Goal: Task Accomplishment & Management: Manage account settings

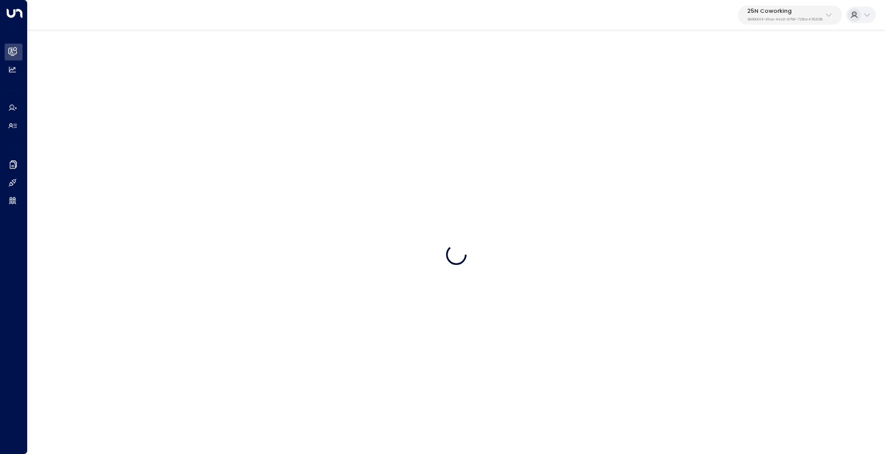
click at [779, 16] on div "25N Coworking 3b9800f4-81ca-4ec0-8758-72fbe4763f36" at bounding box center [785, 14] width 75 height 13
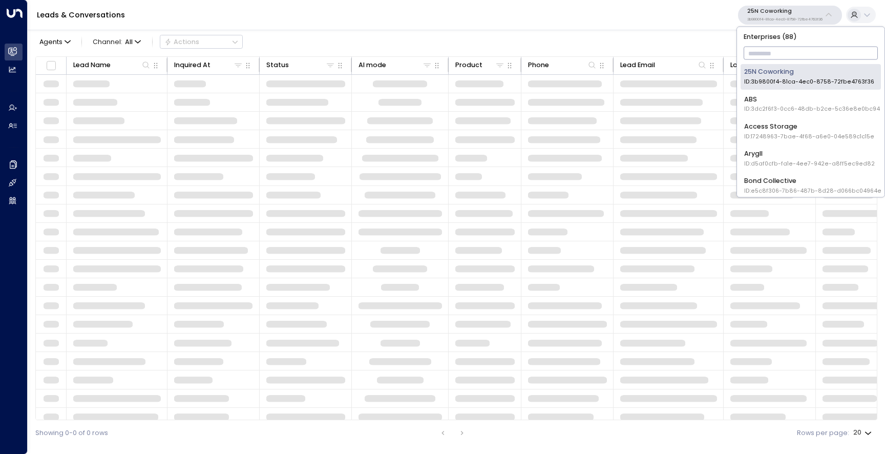
click at [769, 52] on input "text" at bounding box center [811, 54] width 135 height 18
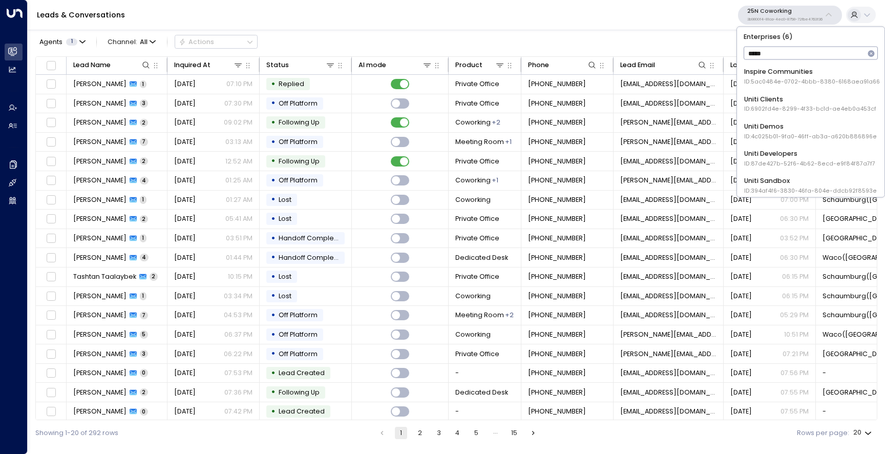
type input "**********"
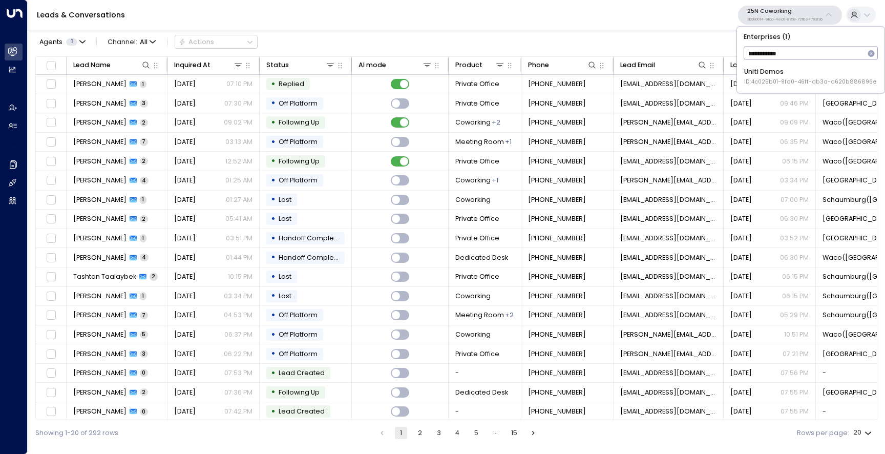
click at [790, 81] on span "ID: 4c025b01-9fa0-46ff-ab3a-a620b886896e" at bounding box center [811, 82] width 133 height 8
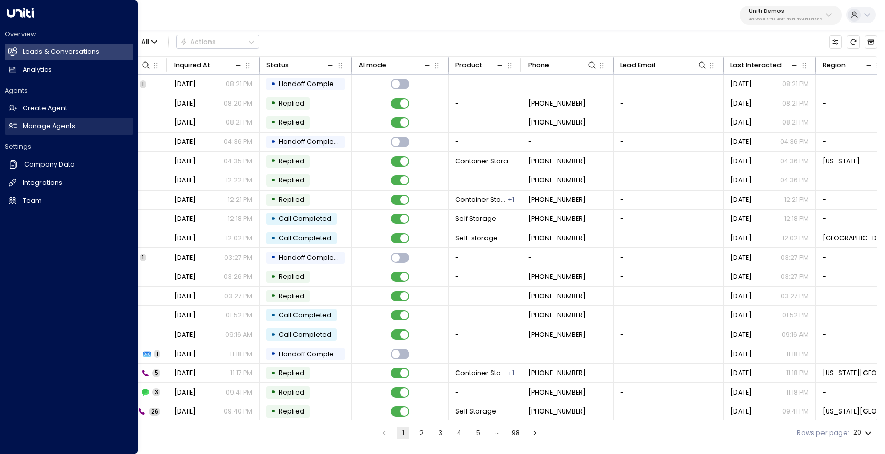
click at [57, 127] on h2 "Manage Agents" at bounding box center [49, 126] width 53 height 10
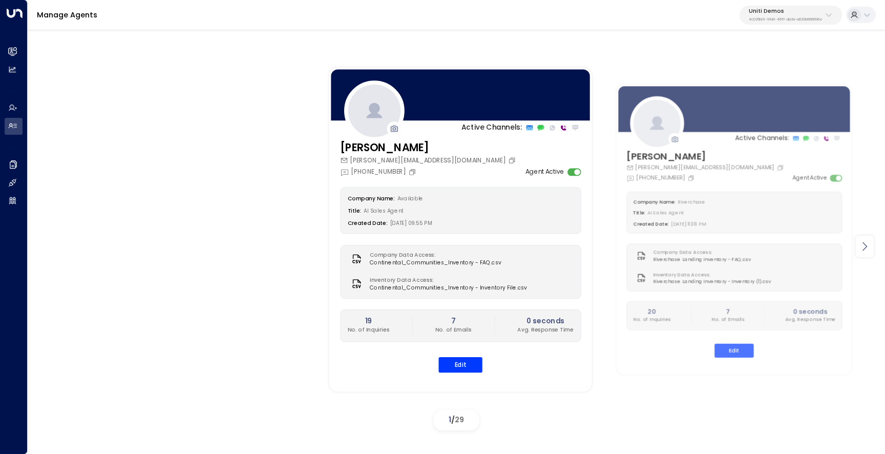
click at [865, 249] on icon at bounding box center [865, 246] width 5 height 9
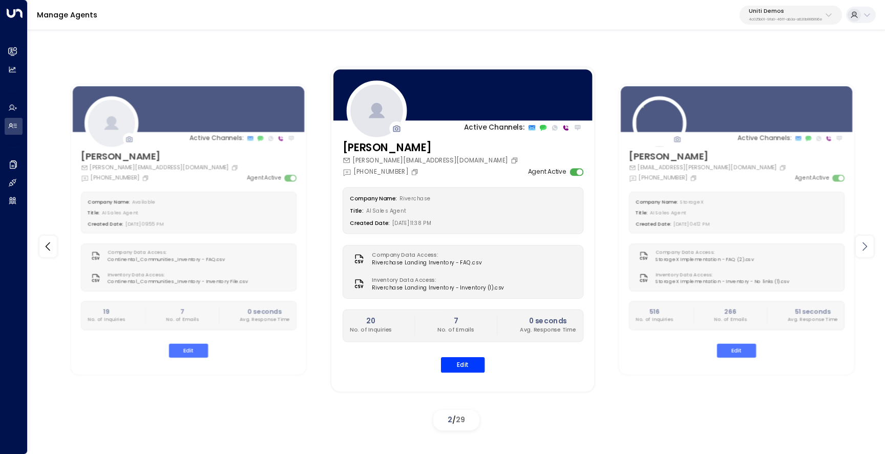
click at [865, 249] on icon at bounding box center [865, 246] width 5 height 9
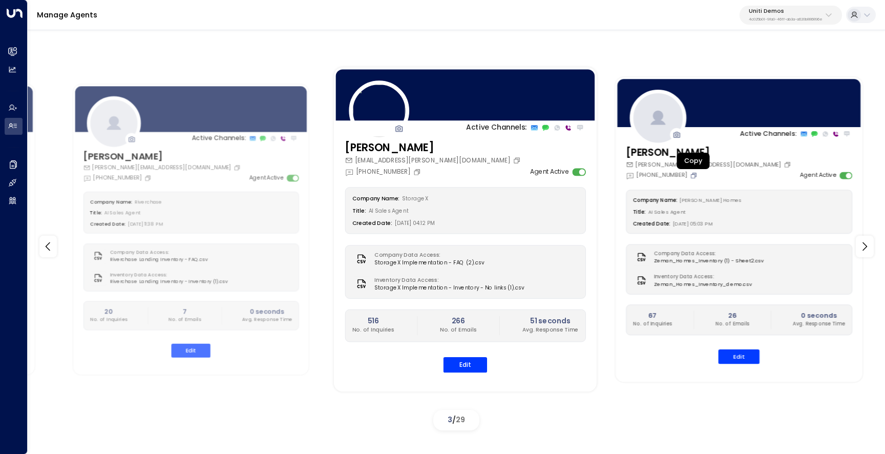
click at [693, 174] on icon "Copy" at bounding box center [695, 175] width 4 height 4
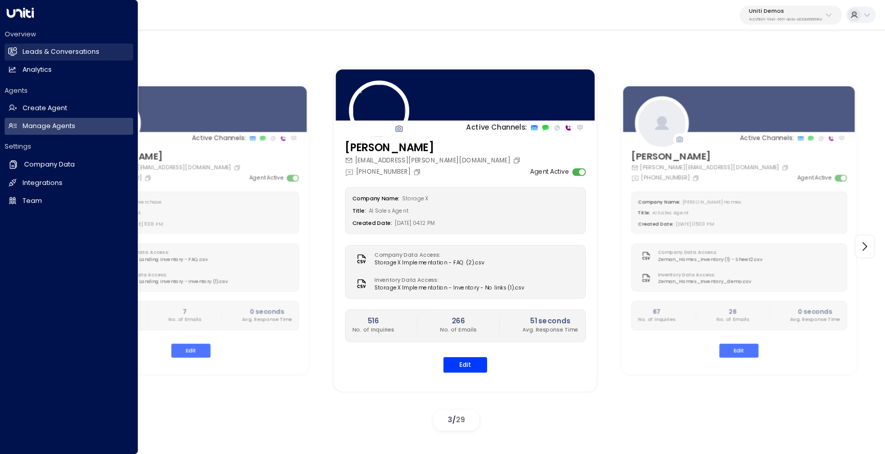
click at [34, 52] on h2 "Leads & Conversations" at bounding box center [61, 52] width 77 height 10
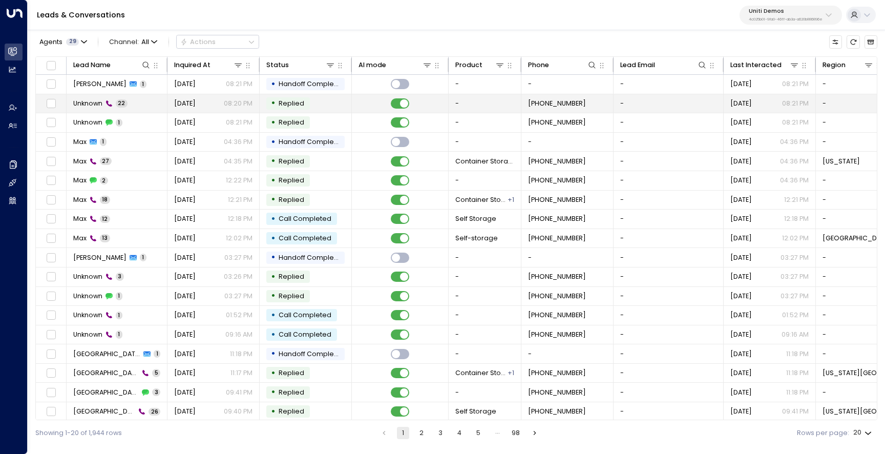
click at [149, 107] on td "Unknown 22" at bounding box center [117, 103] width 101 height 19
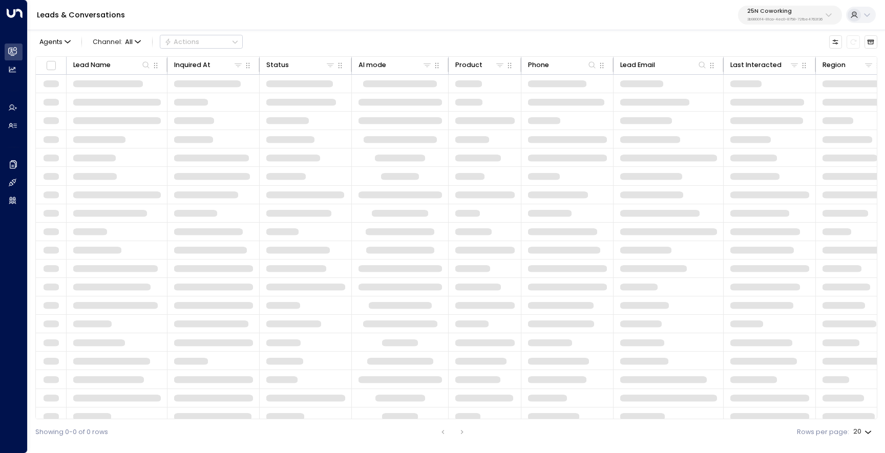
click at [791, 23] on button "25N Coworking 3b9800f4-81ca-4ec0-8758-72fbe4763f36" at bounding box center [790, 15] width 104 height 19
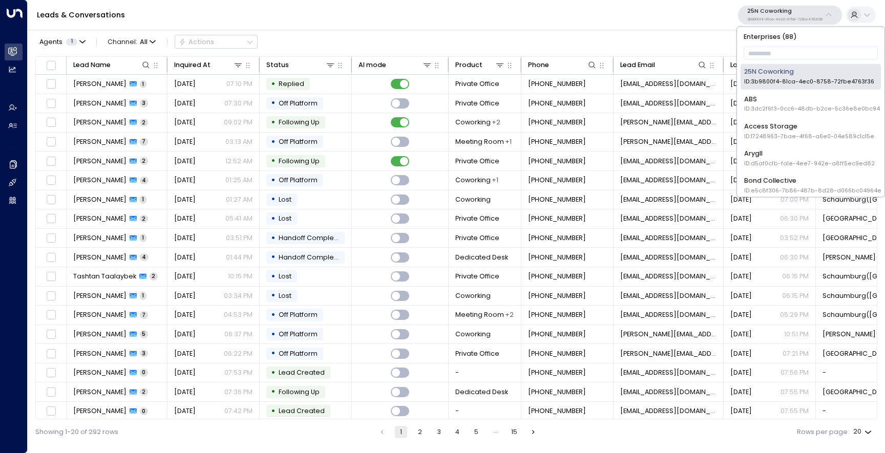
click at [784, 44] on div "Enterprises ( 88 ) ​ 25N Coworking ID: 3b9800f4-81ca-4ec0-8758-72fbe4763f36 ABS…" at bounding box center [811, 112] width 148 height 170
click at [782, 51] on input "text" at bounding box center [811, 54] width 135 height 18
type input "*"
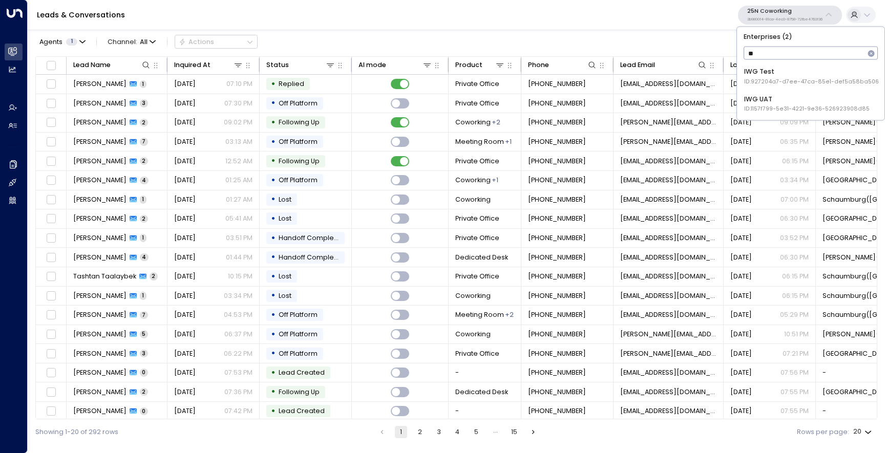
type input "***"
click at [771, 78] on span "ID: 927204a7-d7ee-47ca-85e1-def5a58ba506" at bounding box center [812, 82] width 135 height 8
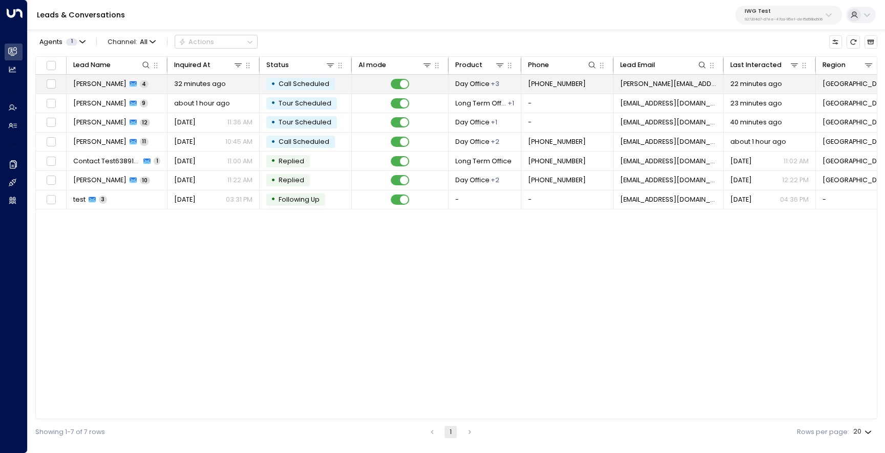
click at [106, 88] on span "Holger Aroca" at bounding box center [99, 83] width 53 height 9
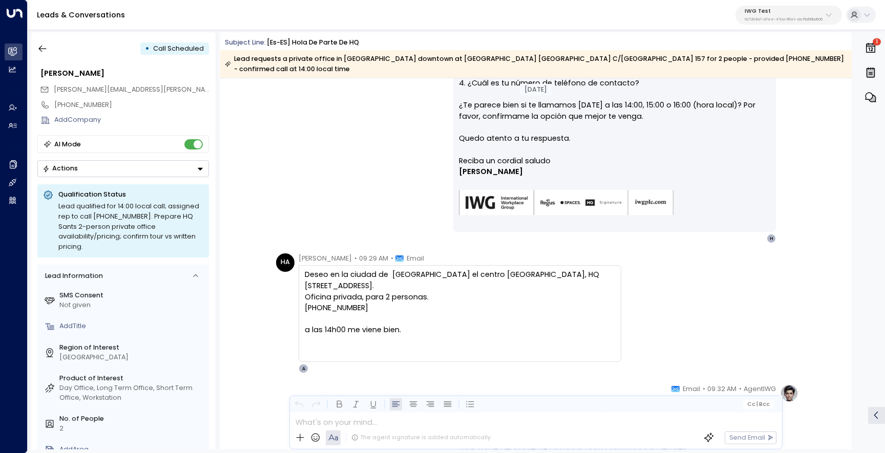
scroll to position [345, 0]
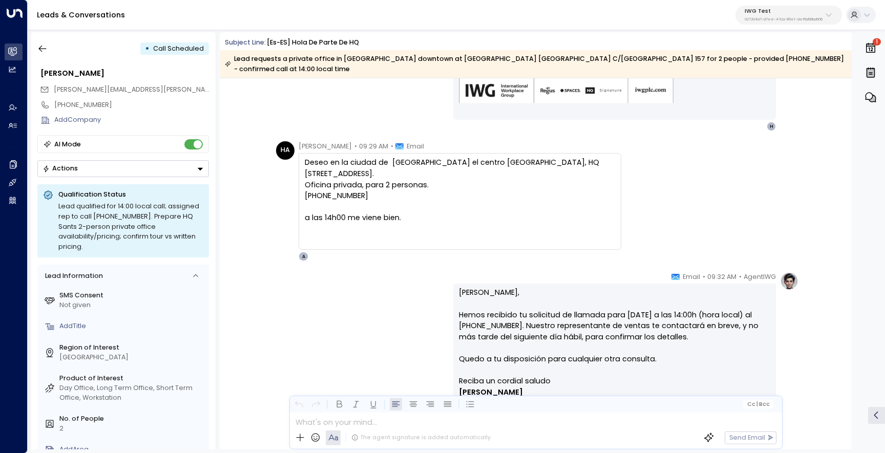
click at [875, 51] on icon "button" at bounding box center [870, 48] width 9 height 10
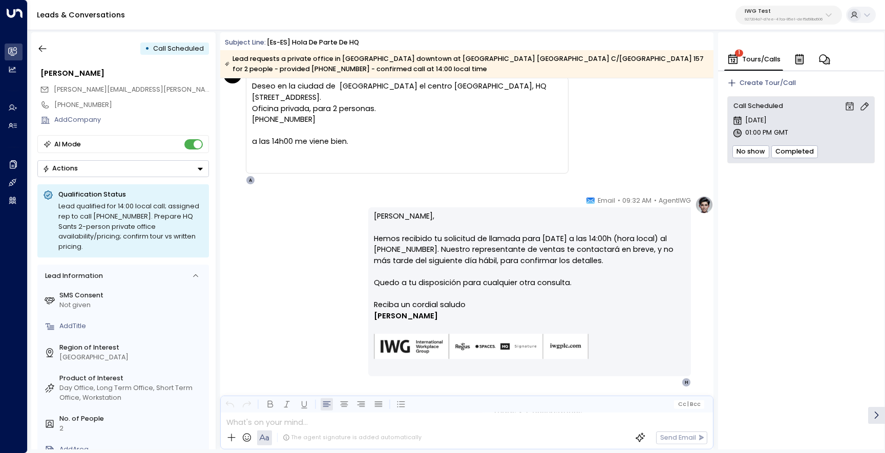
scroll to position [422, 0]
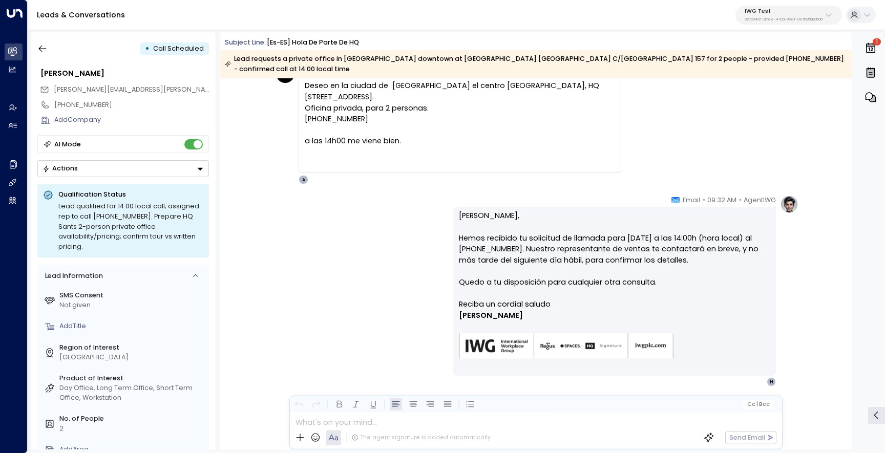
drag, startPoint x: 416, startPoint y: 217, endPoint x: 370, endPoint y: 217, distance: 45.6
click at [370, 217] on div "AgentIWG • 09:32 AM • Email Hola Holger, Hemos recibido tu solicitud de llamada…" at bounding box center [536, 291] width 526 height 192
drag, startPoint x: 509, startPoint y: 210, endPoint x: 456, endPoint y: 198, distance: 55.2
click at [456, 207] on div "Hola Holger, Hemos recibido tu solicitud de llamada para hoy a las 14:00h (hora…" at bounding box center [614, 291] width 323 height 169
copy p "Hola Holger,"
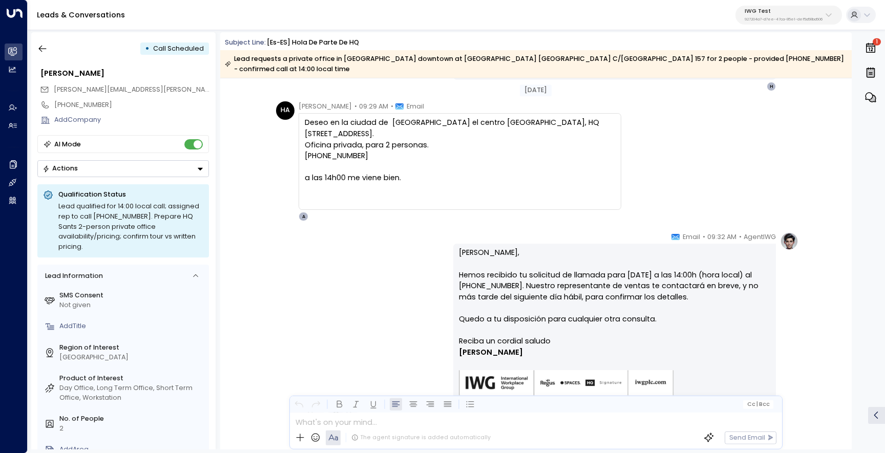
scroll to position [441, 0]
